Goal: Task Accomplishment & Management: Use online tool/utility

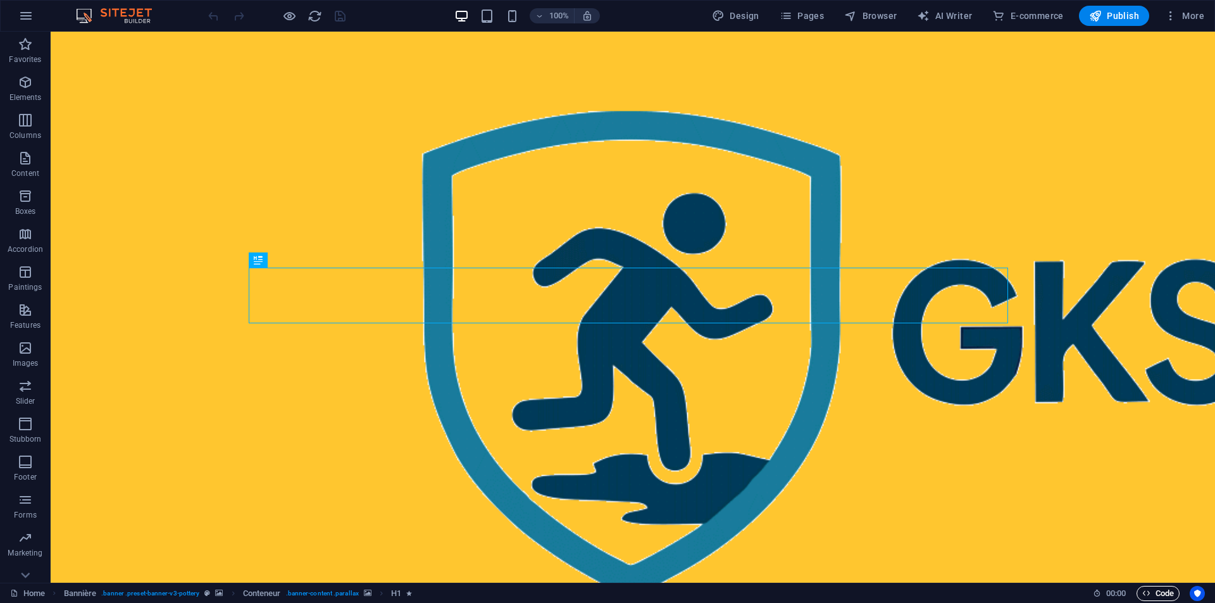
click at [1152, 596] on span "Code" at bounding box center [1158, 593] width 32 height 15
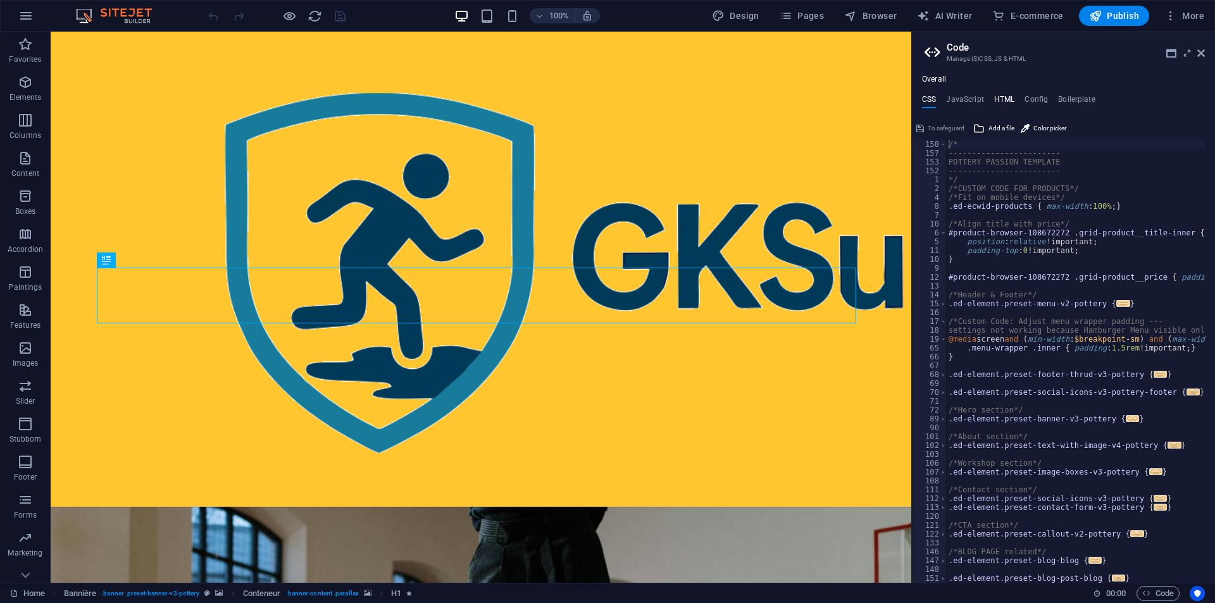
click at [1005, 98] on font "HTML" at bounding box center [1004, 99] width 21 height 9
type textarea "<a href="#main-content" class="wv-link-content button">Skip to main content</a>"
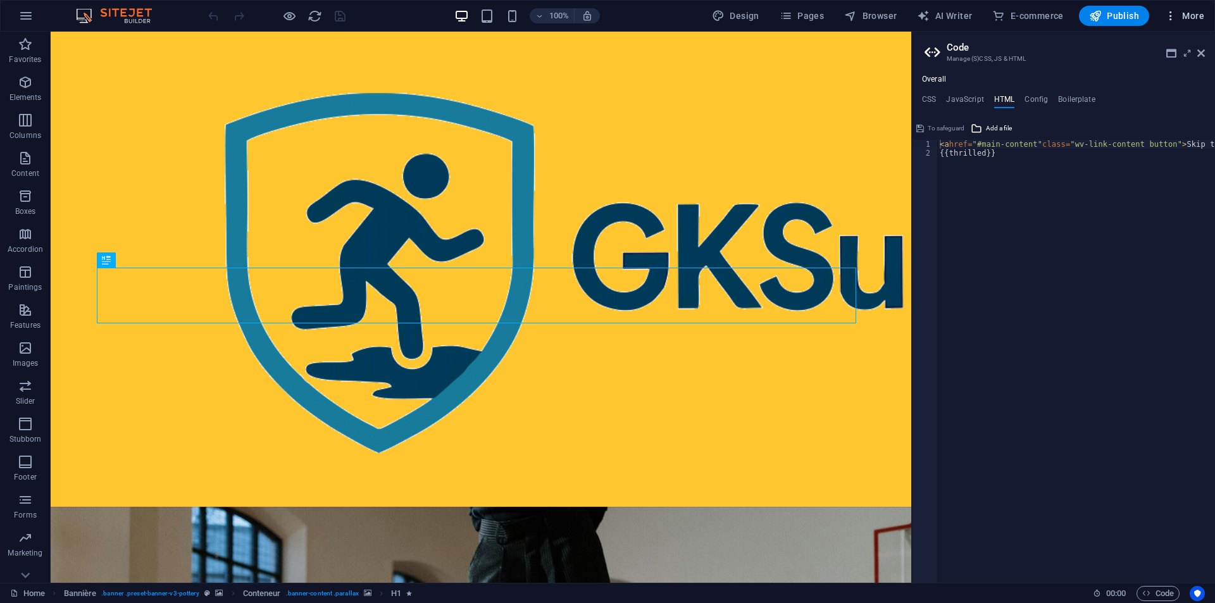
click at [1192, 13] on font "More" at bounding box center [1193, 16] width 22 height 10
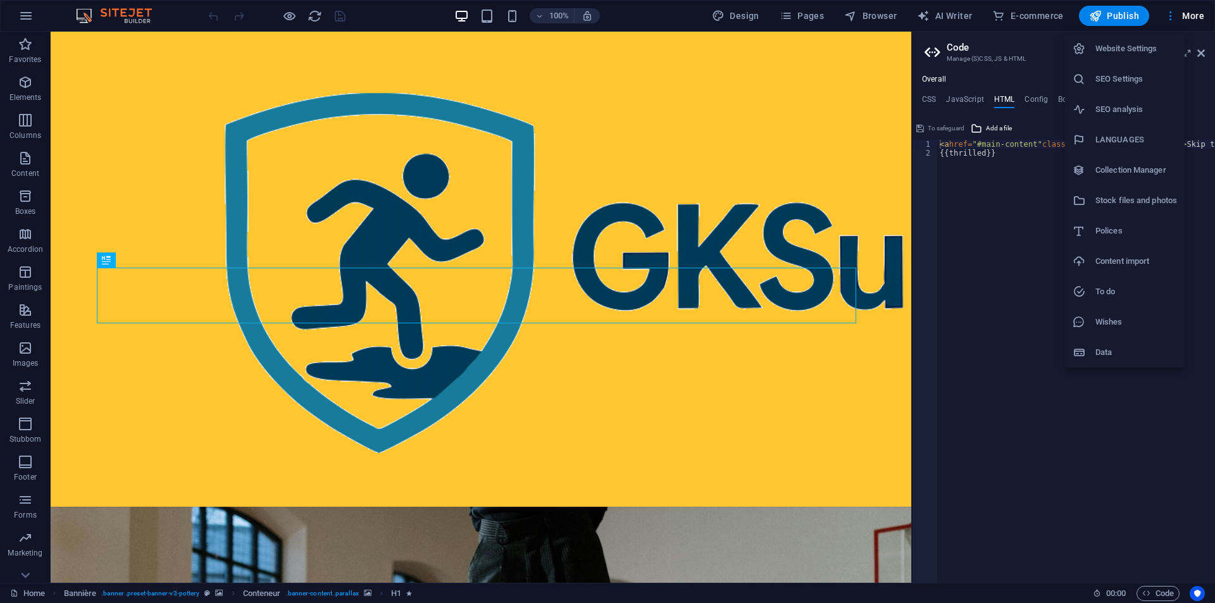
click at [1203, 52] on div at bounding box center [607, 301] width 1215 height 603
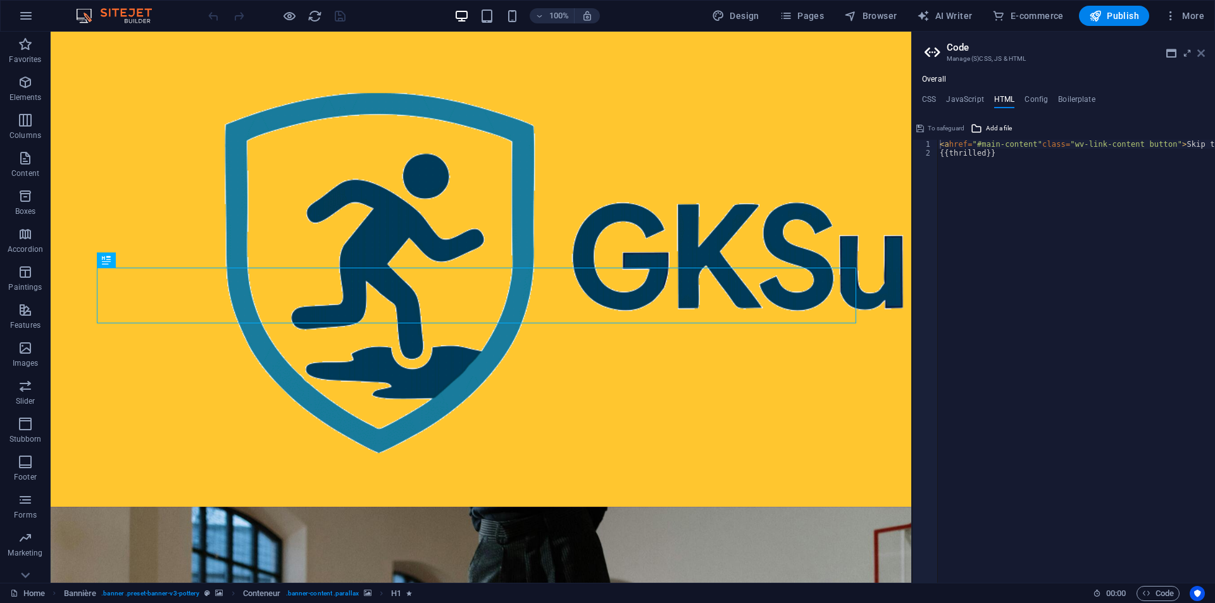
click at [1202, 53] on icon at bounding box center [1201, 53] width 8 height 10
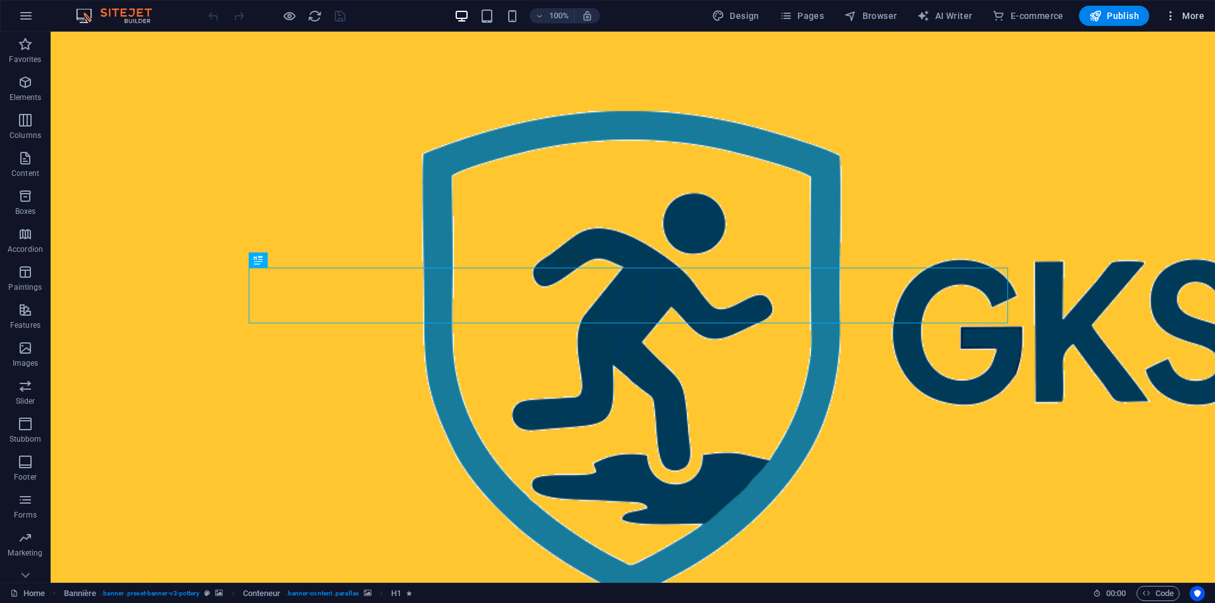
click at [1194, 16] on font "More" at bounding box center [1193, 16] width 22 height 10
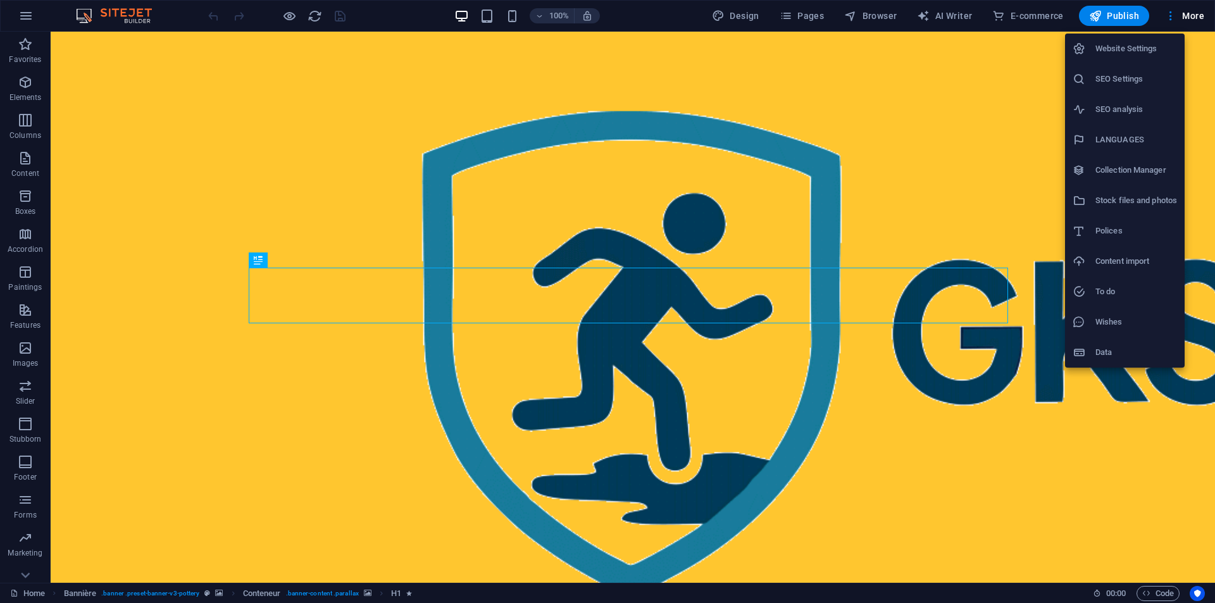
click at [1128, 80] on font "SEO Settings" at bounding box center [1119, 78] width 47 height 9
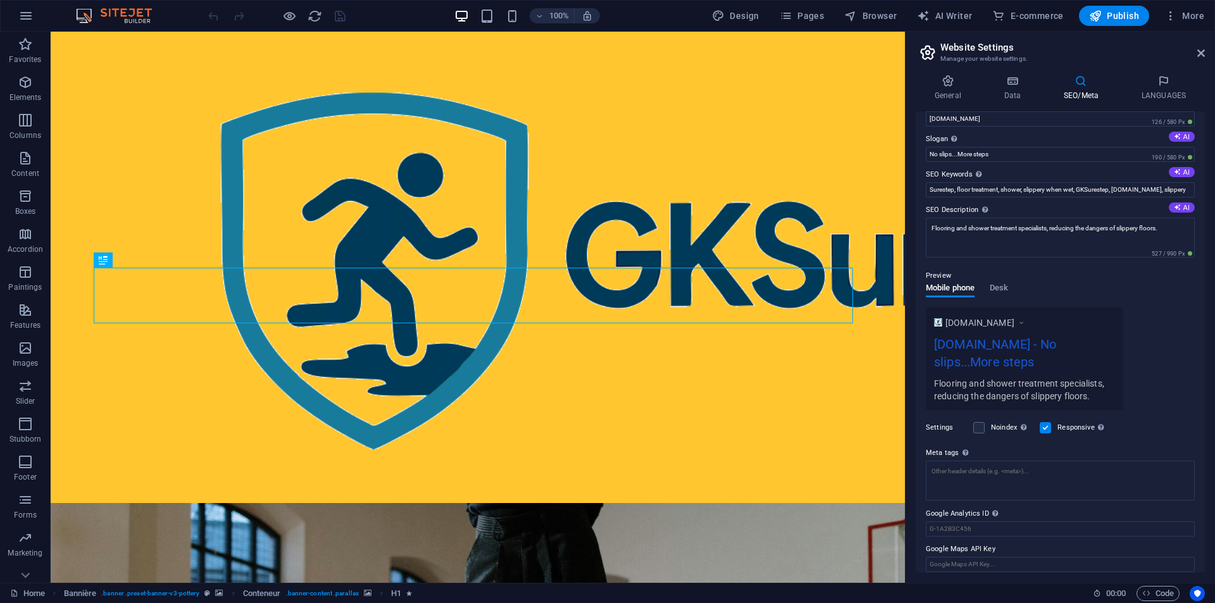
scroll to position [35, 0]
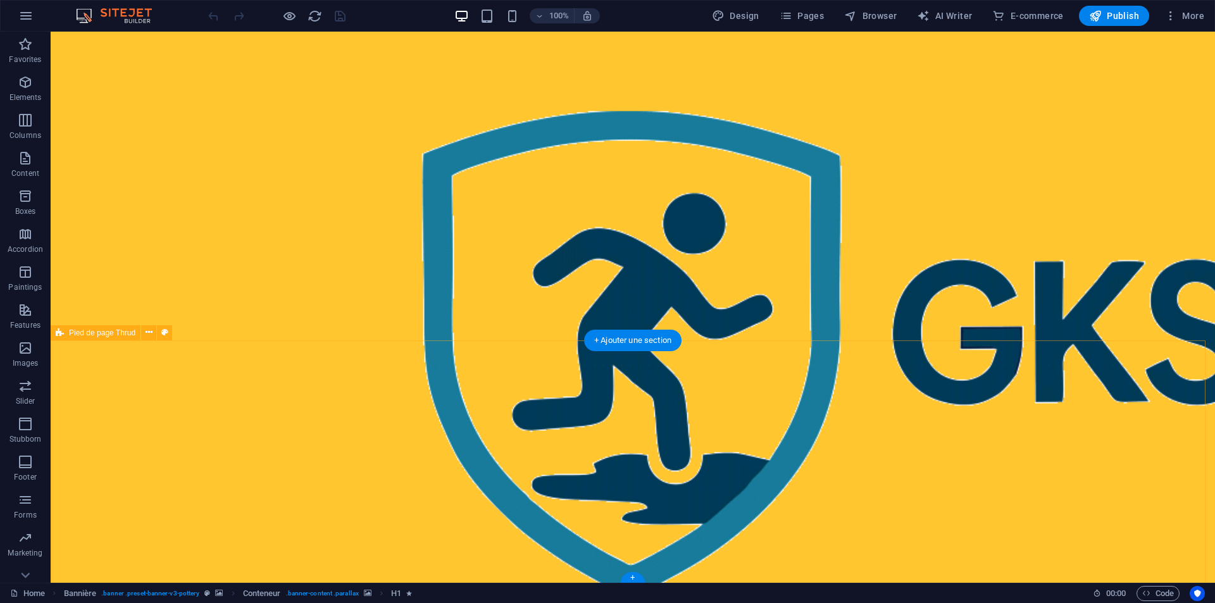
scroll to position [1276, 0]
